Goal: Check status: Check status

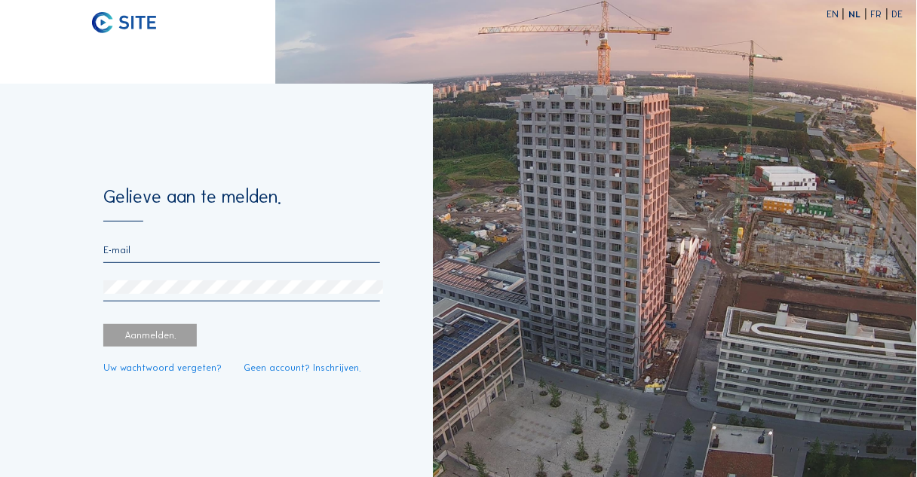
type input "[EMAIL_ADDRESS][DOMAIN_NAME]"
click at [175, 337] on div "Aanmelden." at bounding box center [150, 335] width 94 height 23
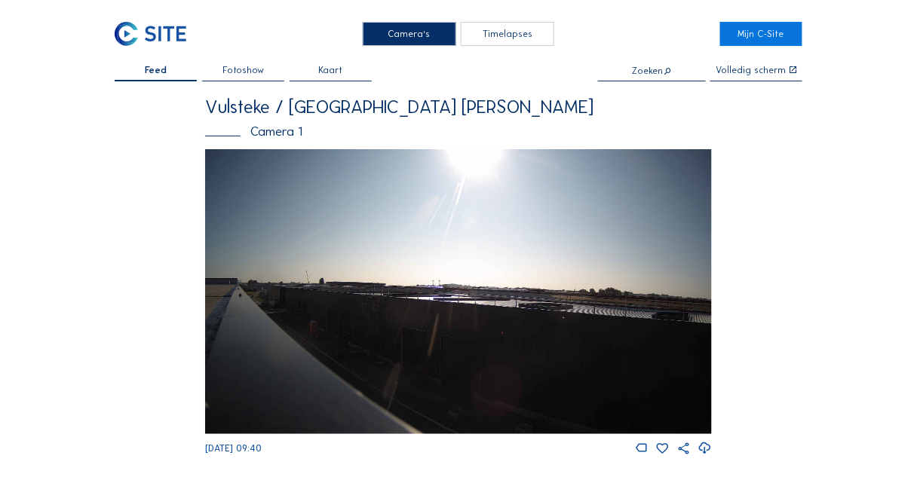
click at [391, 258] on img at bounding box center [458, 291] width 507 height 285
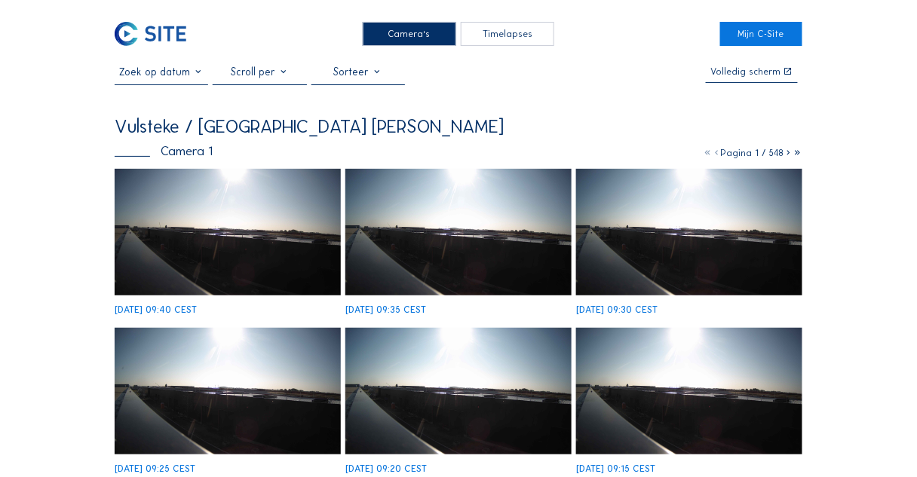
click at [268, 231] on img at bounding box center [228, 232] width 226 height 127
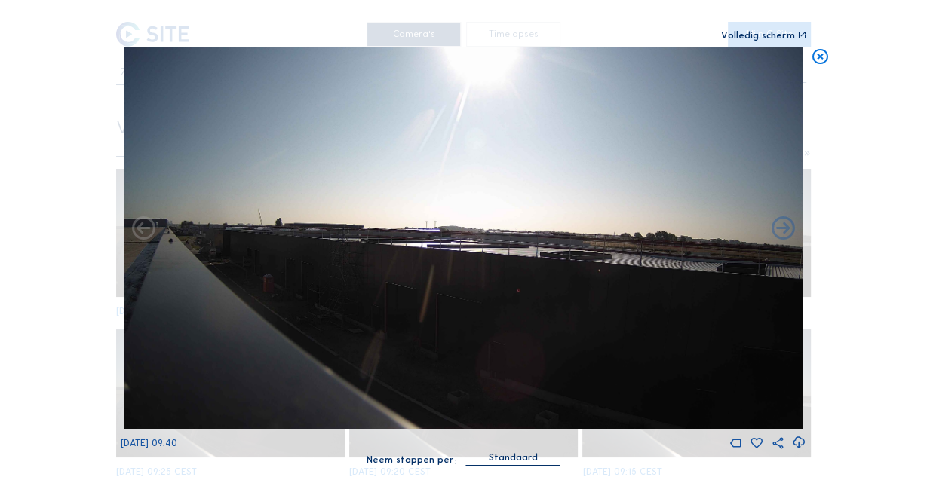
drag, startPoint x: 817, startPoint y: 60, endPoint x: 631, endPoint y: 63, distance: 185.5
click at [816, 60] on icon at bounding box center [820, 58] width 19 height 20
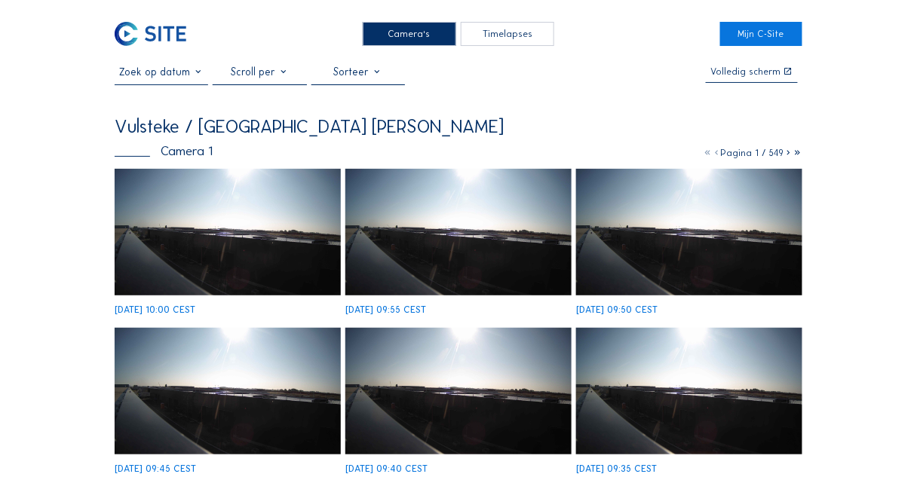
click at [278, 230] on img at bounding box center [228, 232] width 226 height 127
